Goal: Transaction & Acquisition: Purchase product/service

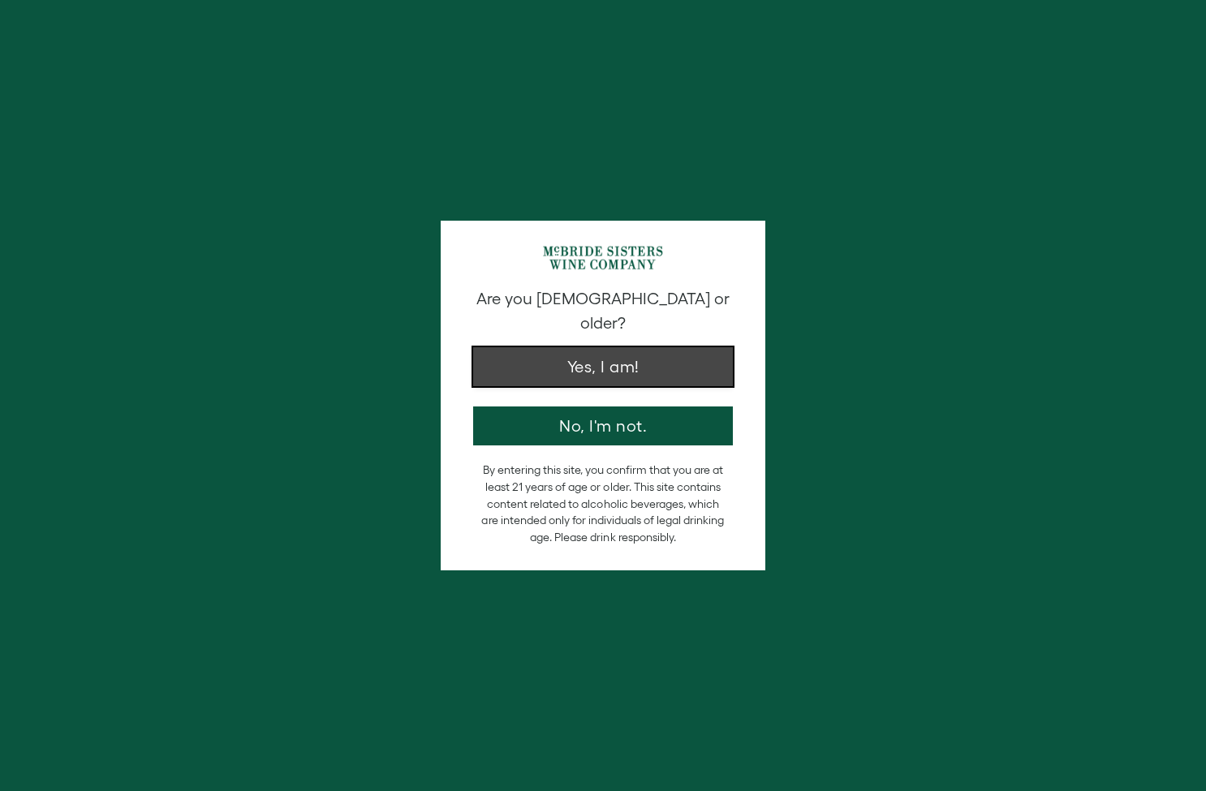
click at [622, 347] on button "Yes, I am!" at bounding box center [603, 366] width 260 height 39
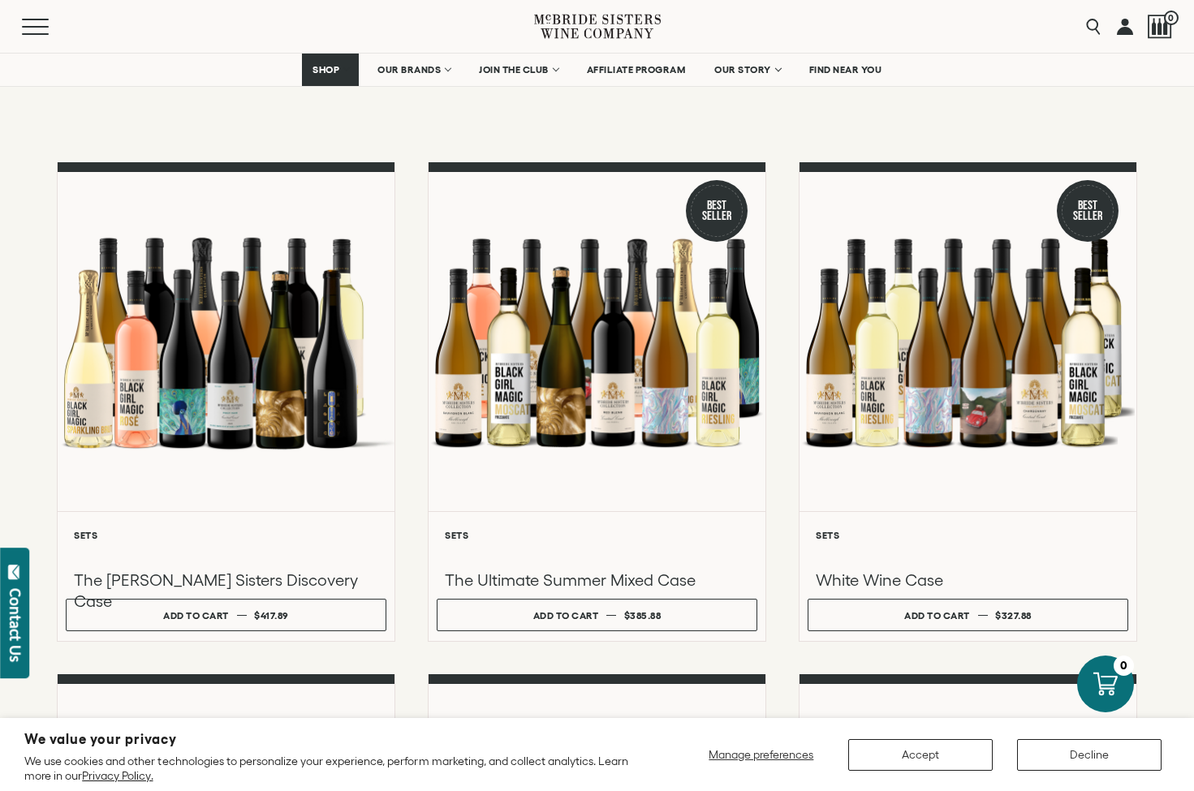
scroll to position [487, 0]
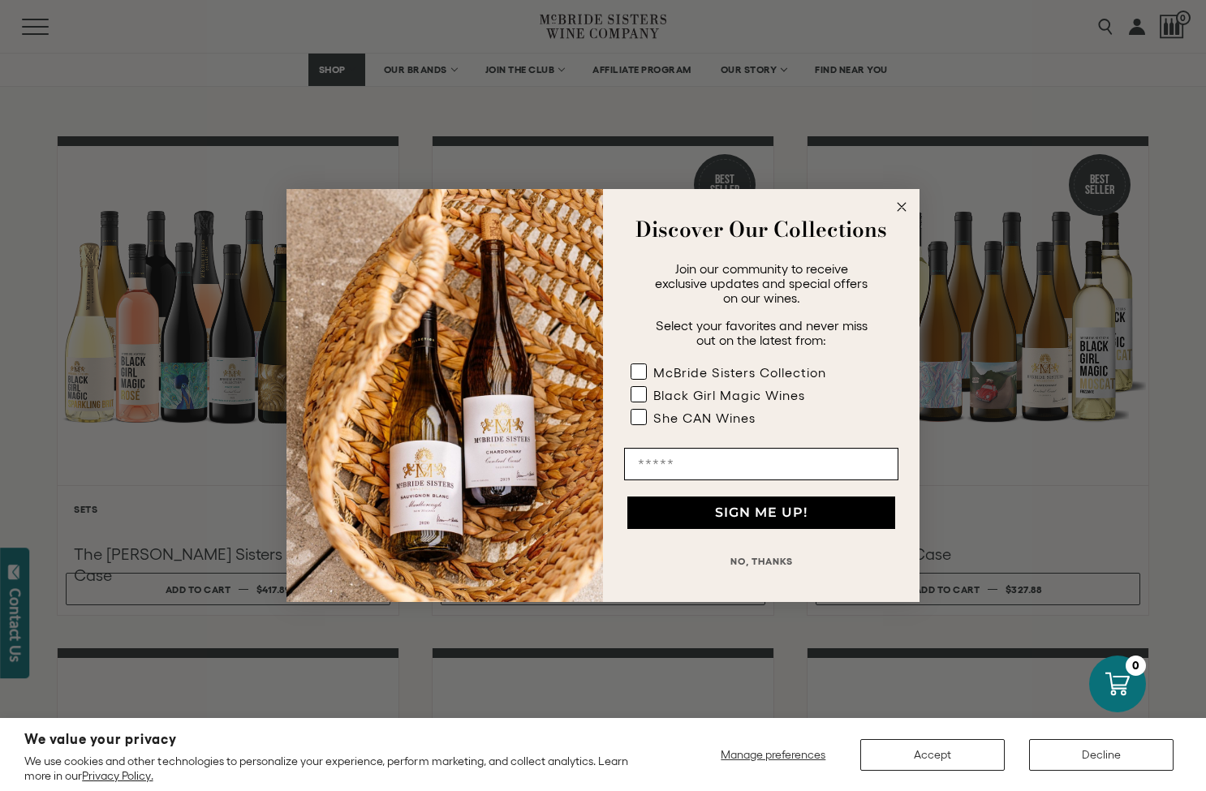
click at [908, 207] on circle "Close dialog" at bounding box center [902, 207] width 19 height 19
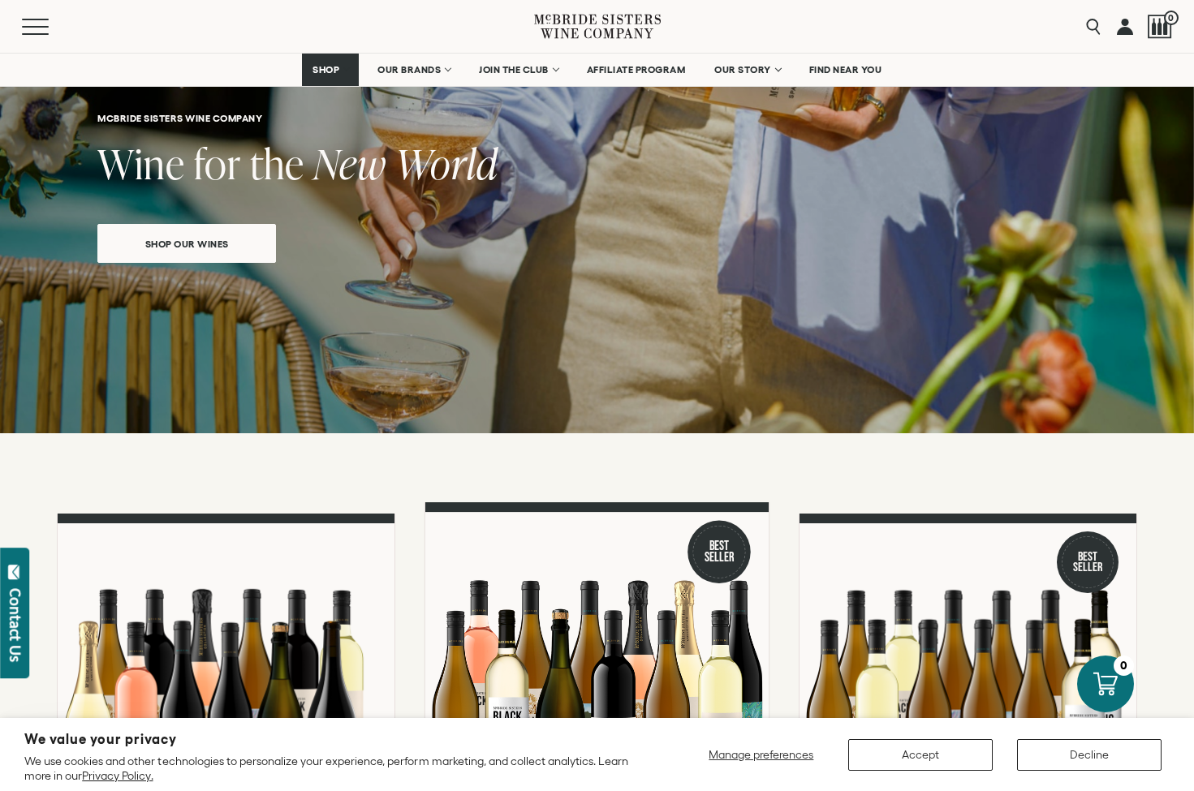
scroll to position [81, 0]
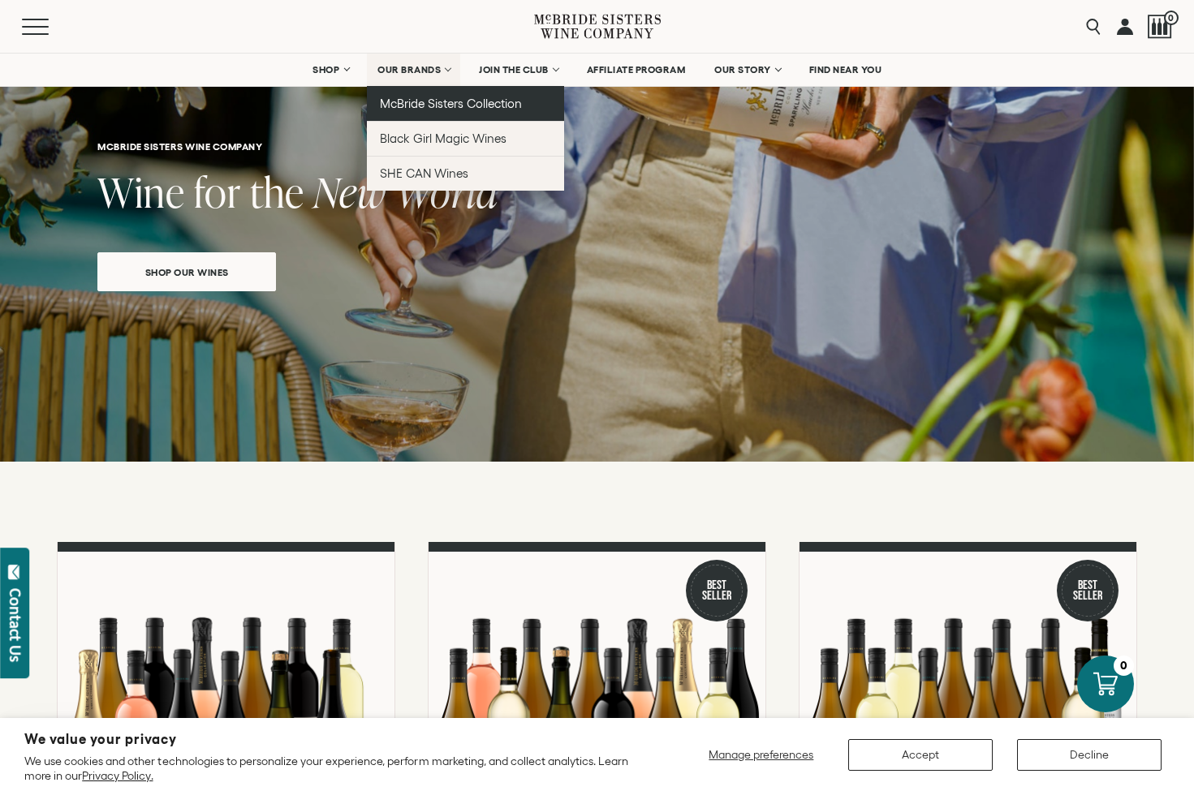
click at [417, 117] on link "McBride Sisters Collection" at bounding box center [465, 103] width 197 height 35
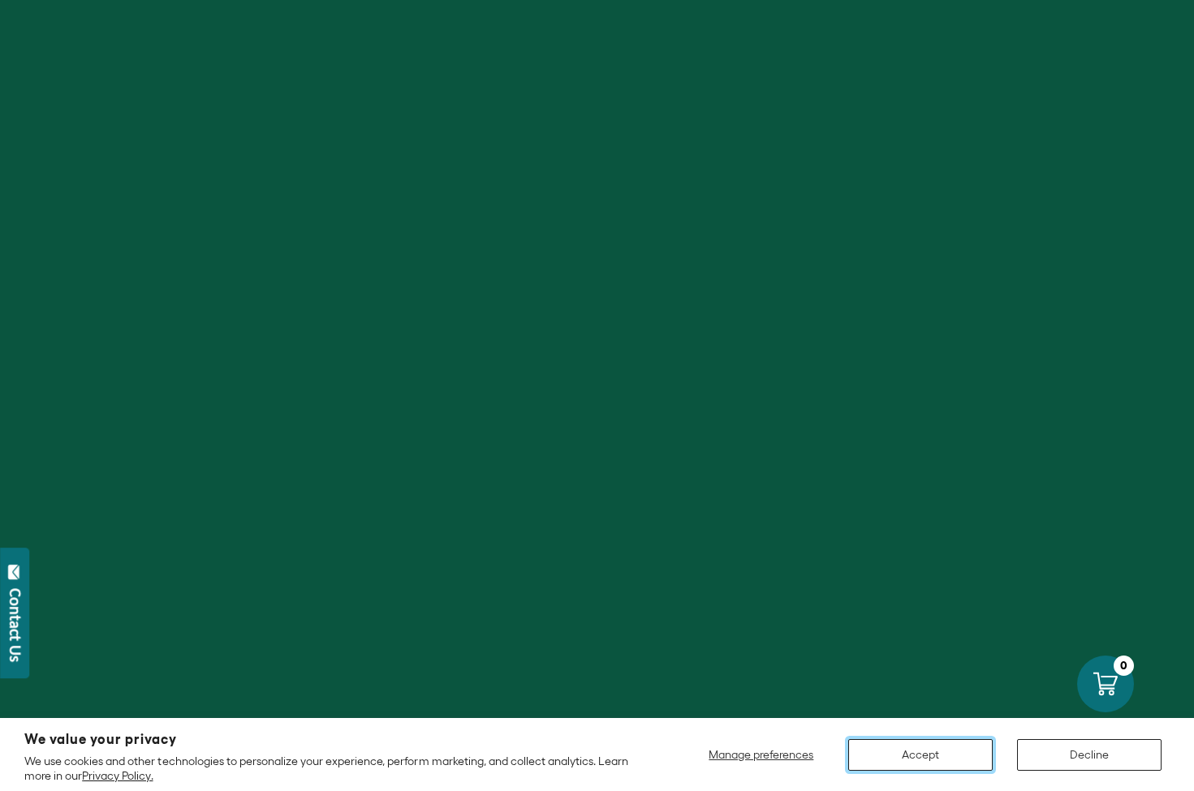
click at [955, 762] on button "Accept" at bounding box center [920, 755] width 144 height 32
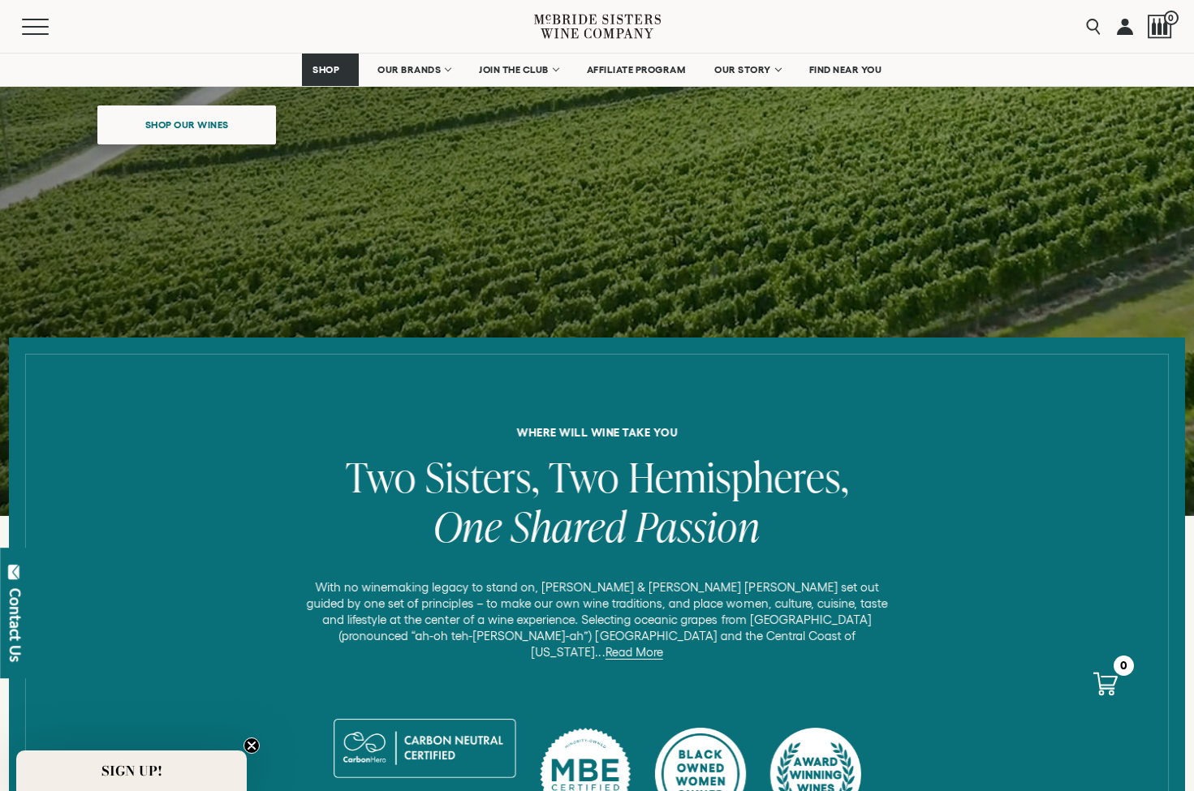
click at [225, 121] on span "Shop our wines" at bounding box center [187, 125] width 140 height 32
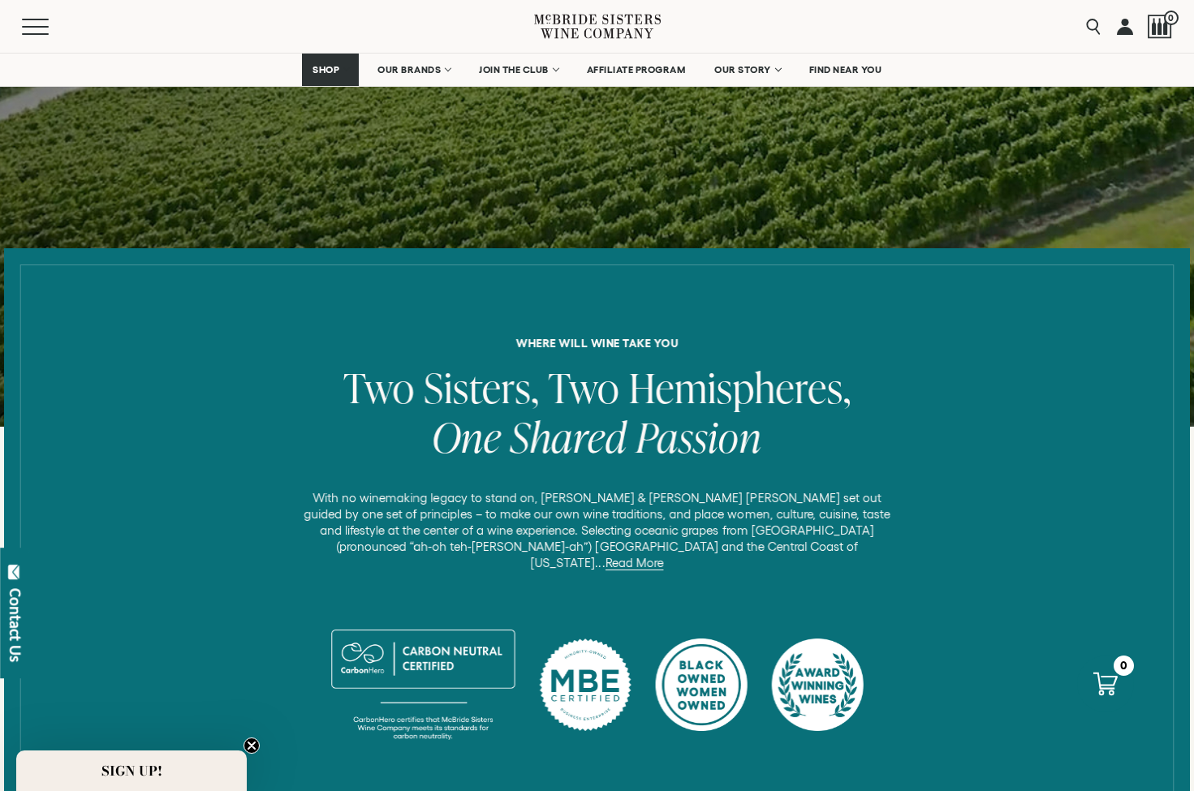
scroll to position [413, 0]
